Goal: Check status: Check status

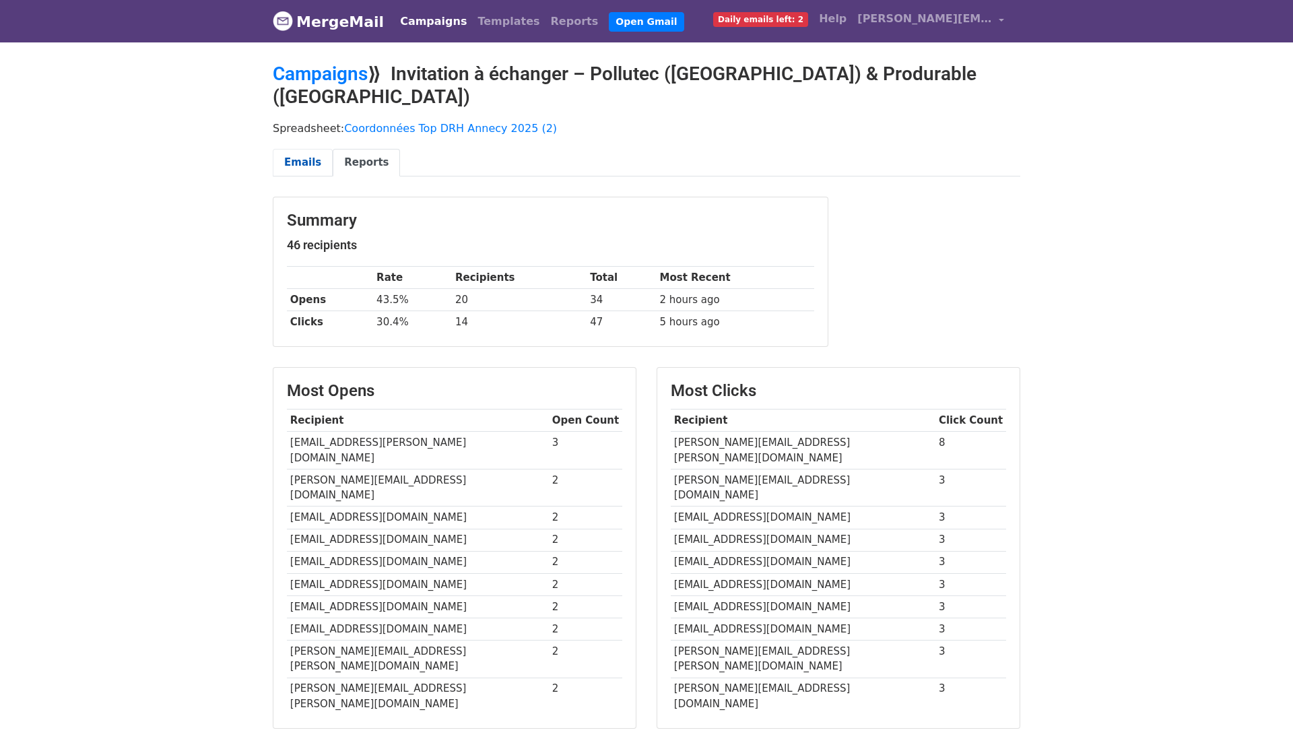
click at [291, 149] on link "Emails" at bounding box center [303, 163] width 60 height 28
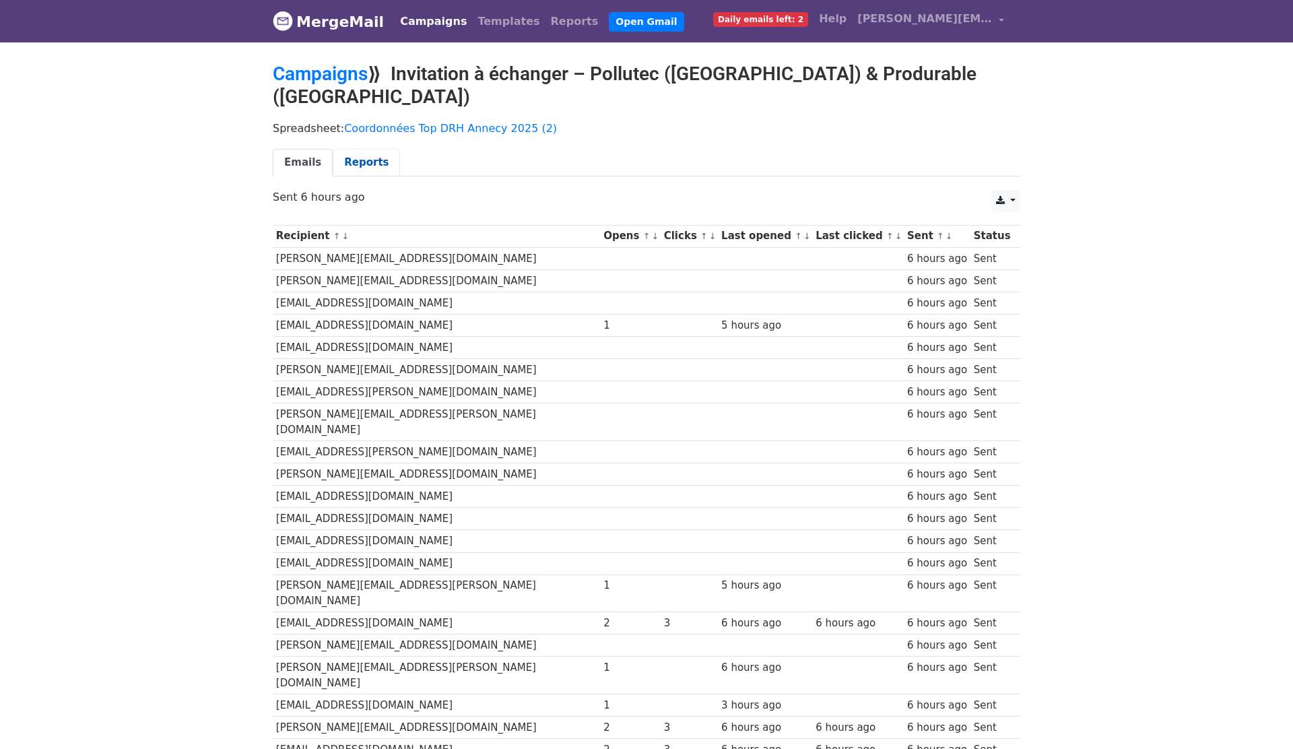
click at [363, 149] on link "Reports" at bounding box center [366, 163] width 67 height 28
